Goal: Task Accomplishment & Management: Manage account settings

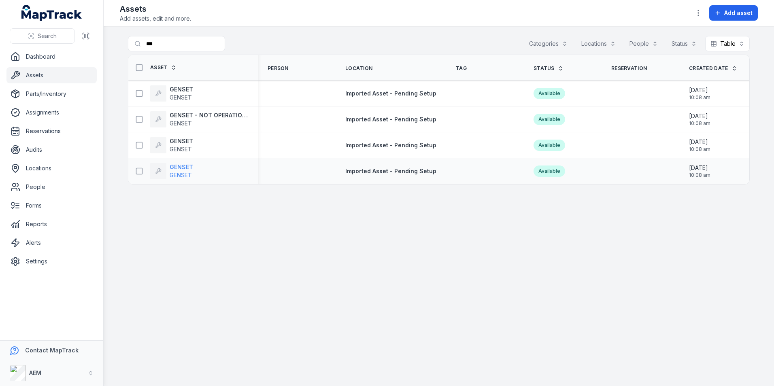
click at [184, 166] on strong "GENSET" at bounding box center [181, 167] width 23 height 8
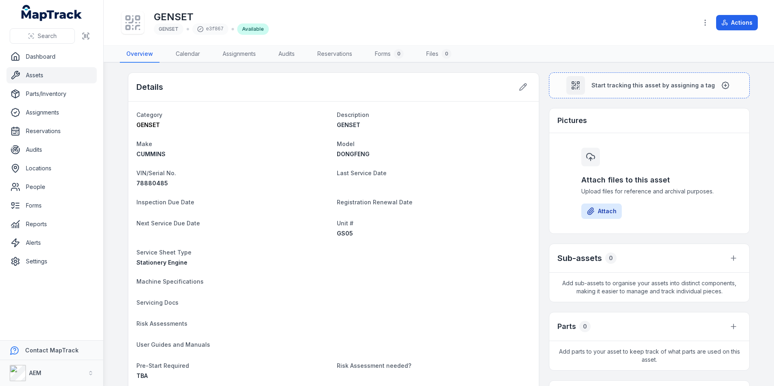
click at [531, 81] on div "Details" at bounding box center [333, 87] width 411 height 29
click at [516, 84] on button at bounding box center [523, 86] width 15 height 15
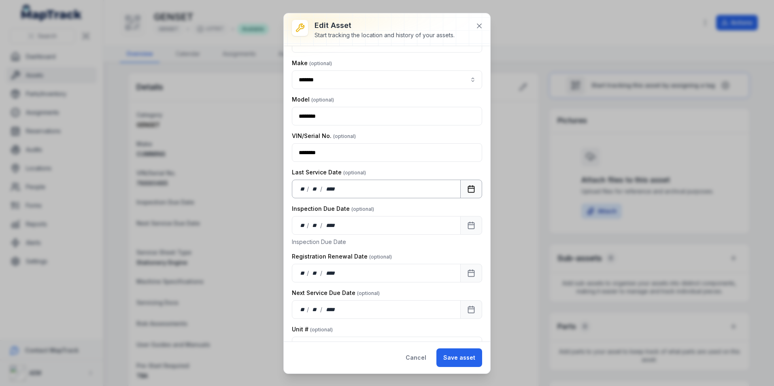
scroll to position [81, 0]
click at [302, 188] on div "**" at bounding box center [303, 188] width 8 height 8
click at [449, 359] on button "Save asset" at bounding box center [460, 358] width 46 height 19
